Goal: Find specific page/section: Find specific page/section

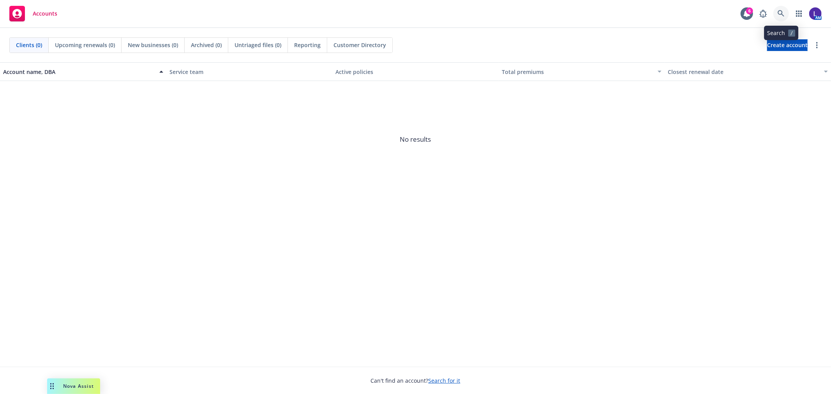
click at [780, 15] on icon at bounding box center [781, 13] width 7 height 7
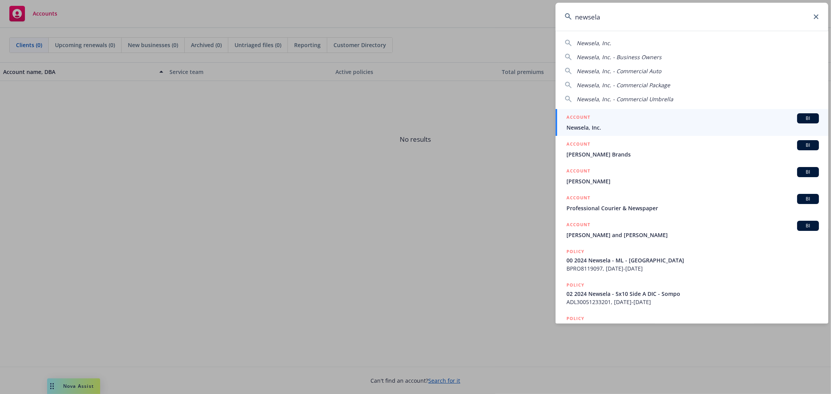
type input "newsela"
click at [570, 120] on h5 "ACCOUNT" at bounding box center [579, 117] width 24 height 9
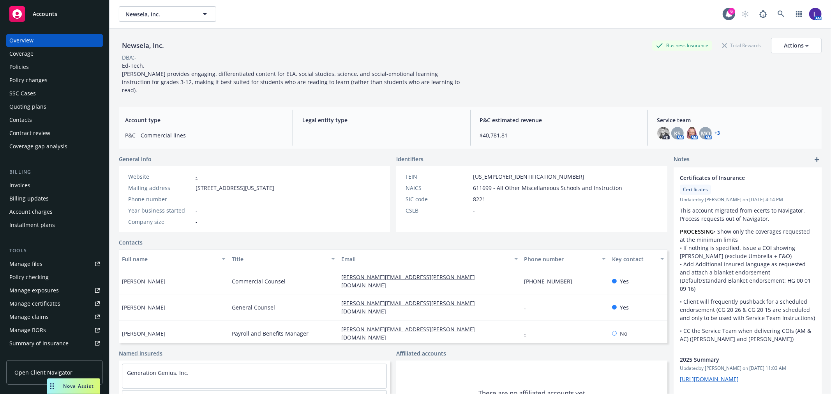
click at [34, 68] on div "Policies" at bounding box center [54, 67] width 90 height 12
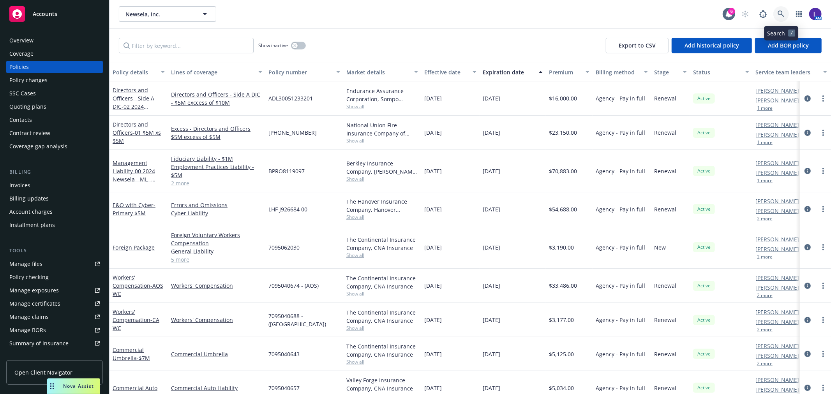
click at [780, 14] on icon at bounding box center [781, 14] width 7 height 7
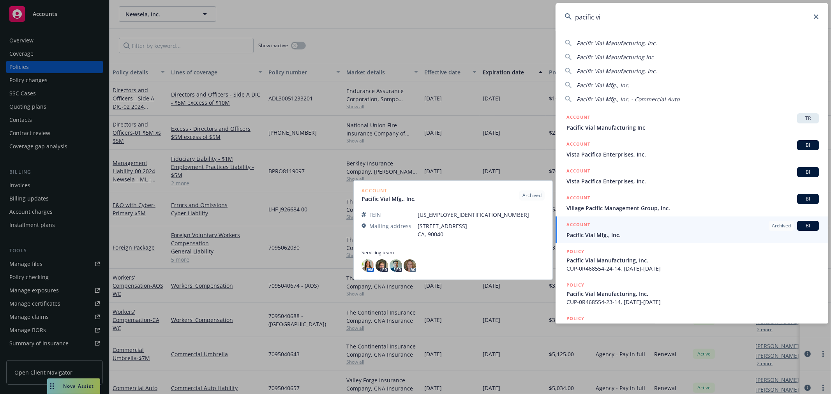
type input "pacific vi"
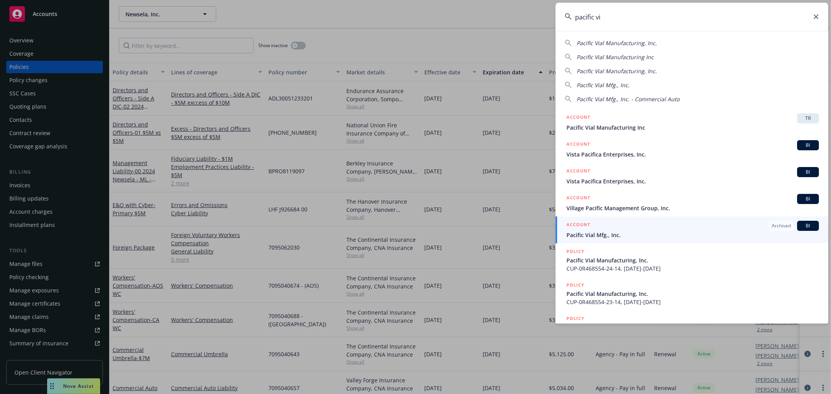
click at [597, 235] on span "Pacific Vial Mfg., Inc." at bounding box center [693, 235] width 252 height 8
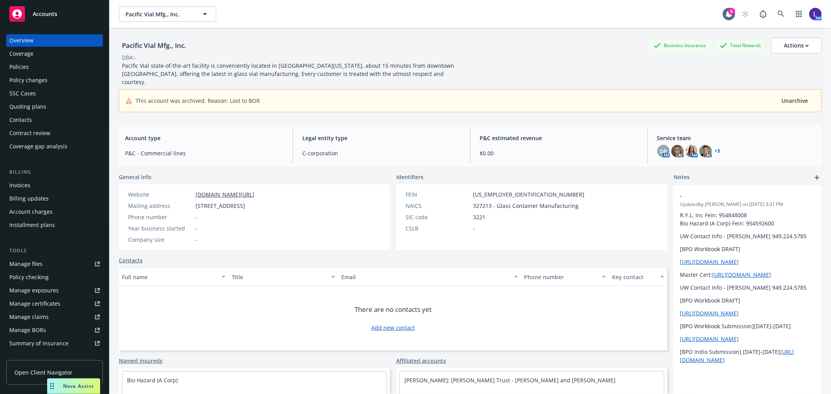
click at [35, 69] on div "Policies" at bounding box center [54, 67] width 90 height 12
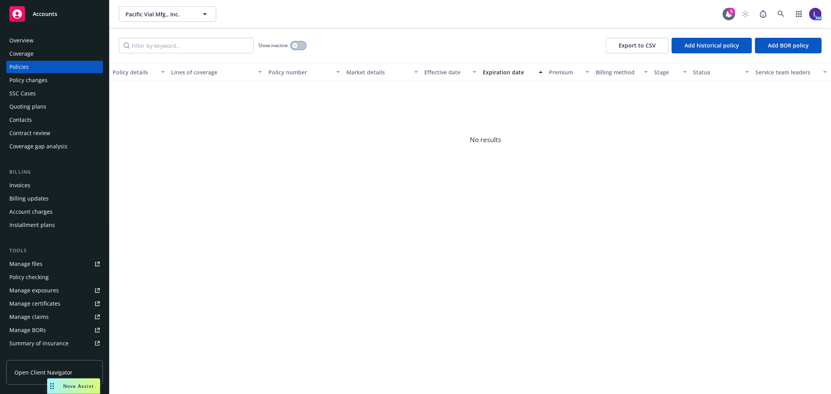
click at [298, 44] on button "button" at bounding box center [298, 46] width 15 height 8
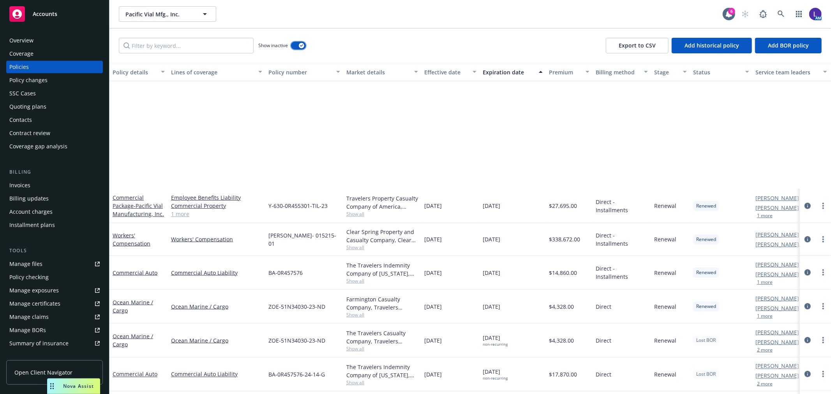
scroll to position [1096, 0]
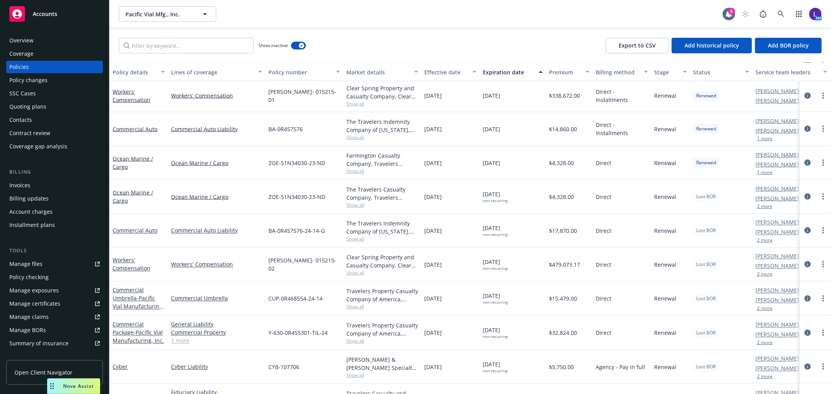
click at [765, 308] on button "2 more" at bounding box center [765, 308] width 16 height 5
click at [769, 272] on button "2 more" at bounding box center [765, 274] width 16 height 5
